Goal: Information Seeking & Learning: Learn about a topic

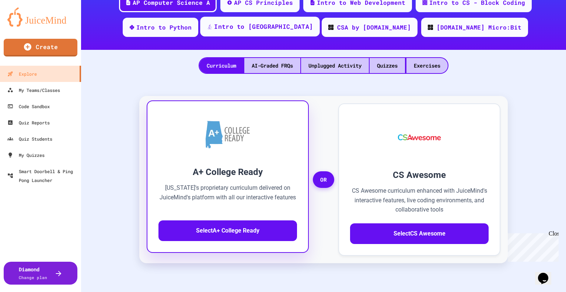
scroll to position [117, 0]
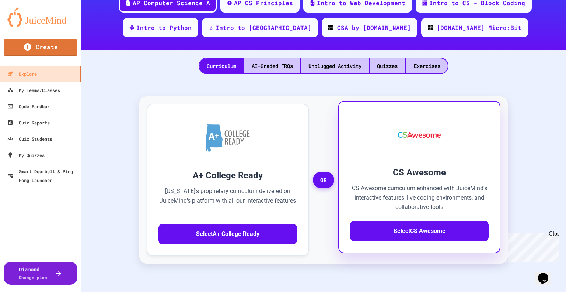
click at [423, 204] on p "CS Awesome curriculum enhanced with JuiceMind's interactive features, live codi…" at bounding box center [419, 197] width 139 height 28
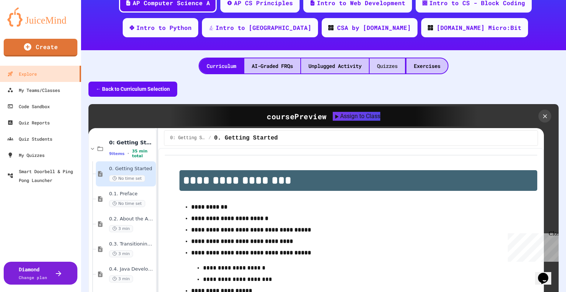
click at [381, 63] on div "Quizzes" at bounding box center [387, 65] width 35 height 15
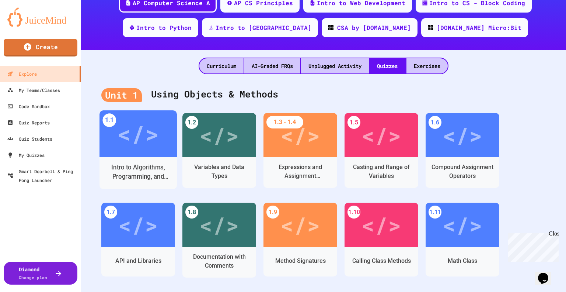
click at [134, 163] on div "Intro to Algorithms, Programming, and Compilers" at bounding box center [138, 172] width 66 height 18
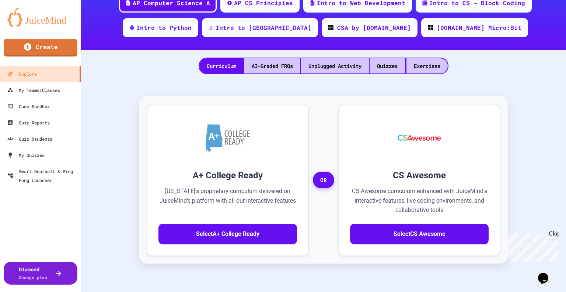
scroll to position [20, 0]
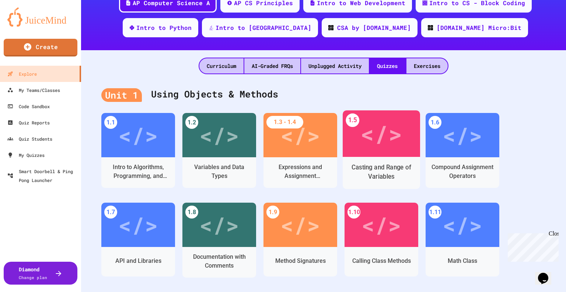
click at [370, 157] on div "Casting and Range of Variables" at bounding box center [381, 173] width 77 height 32
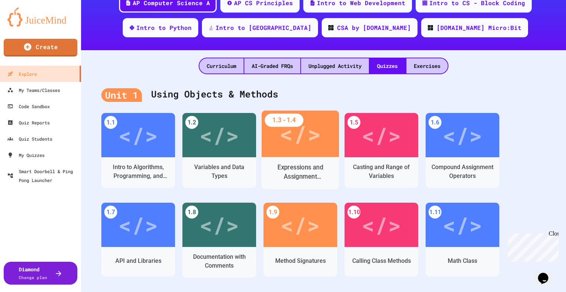
click at [307, 157] on div "Expressions and Assignment Statements" at bounding box center [300, 173] width 77 height 32
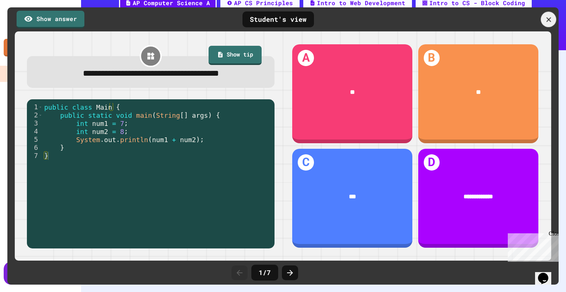
click at [551, 24] on div at bounding box center [548, 19] width 15 height 15
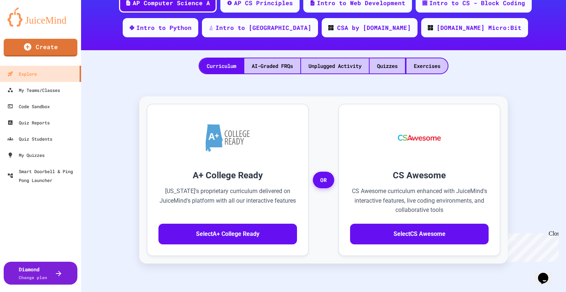
scroll to position [233, 0]
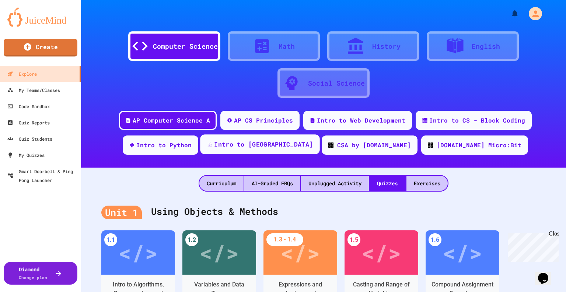
click at [249, 149] on div "Intro to [GEOGRAPHIC_DATA]" at bounding box center [259, 144] width 119 height 20
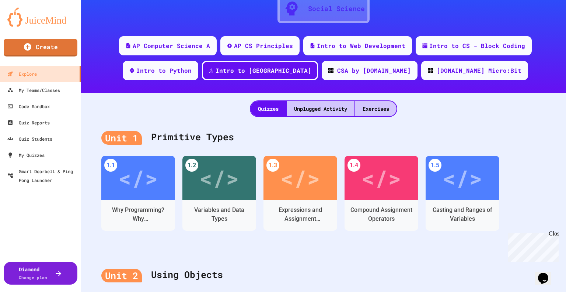
scroll to position [74, 0]
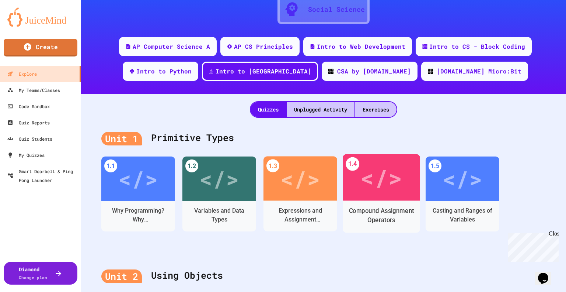
click at [389, 187] on div "</>" at bounding box center [382, 177] width 42 height 35
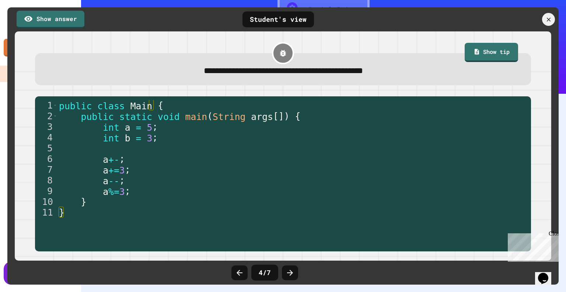
click at [337, 67] on span "**********" at bounding box center [283, 71] width 159 height 8
click at [41, 21] on link "Show answer" at bounding box center [51, 19] width 68 height 18
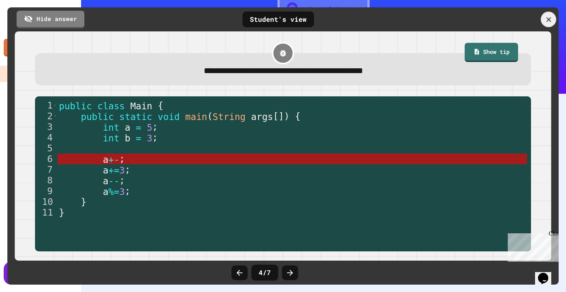
click at [547, 22] on icon at bounding box center [549, 19] width 8 height 8
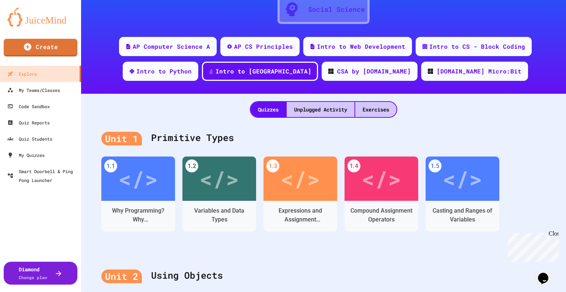
scroll to position [277, 0]
